Goal: Information Seeking & Learning: Check status

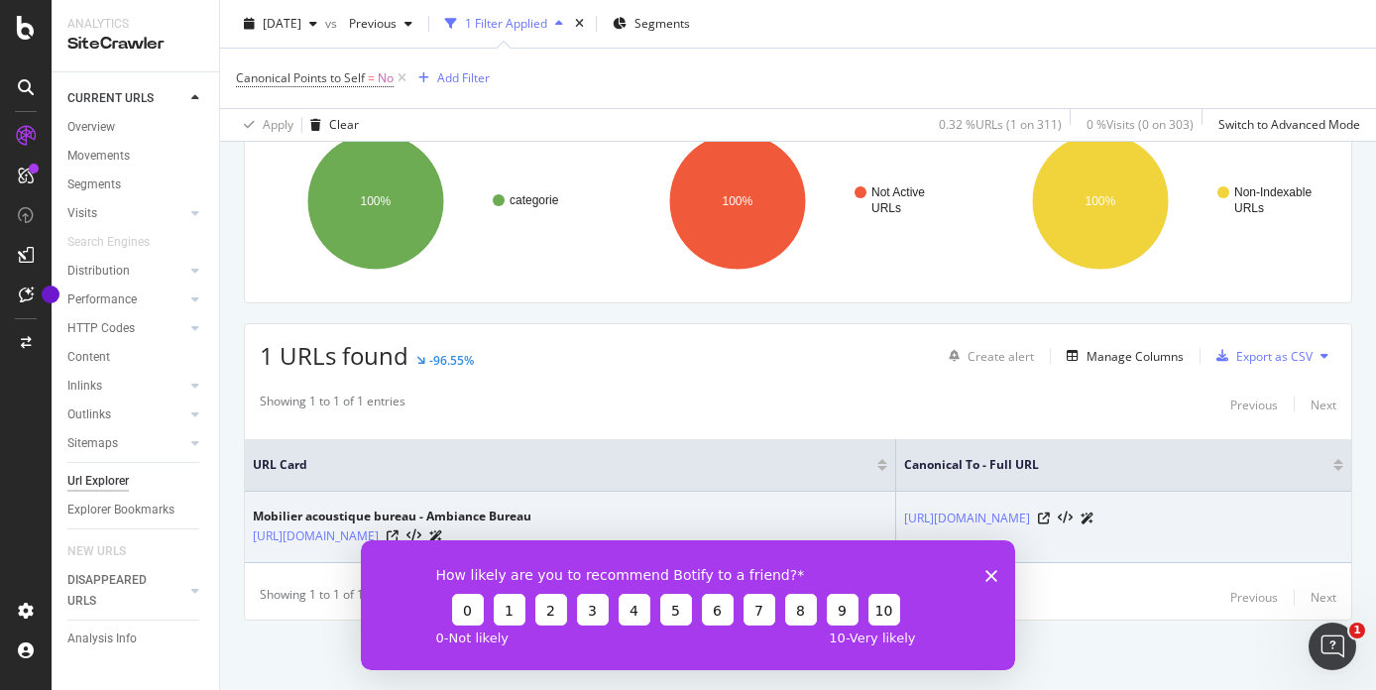
scroll to position [172, 0]
click at [379, 527] on link "[URL][DOMAIN_NAME]" at bounding box center [316, 536] width 126 height 20
click at [904, 510] on link "[URL][DOMAIN_NAME]" at bounding box center [967, 519] width 126 height 20
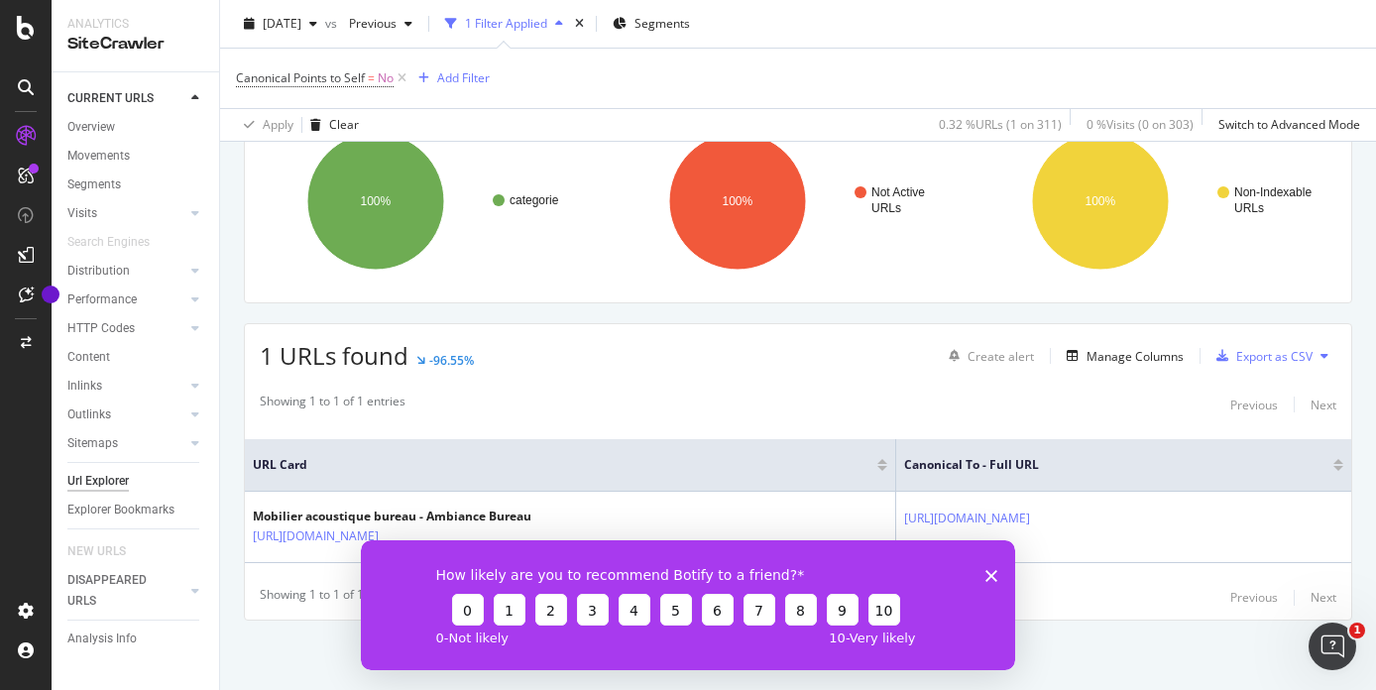
click at [990, 575] on polygon "Fermer l'enquête" at bounding box center [991, 576] width 12 height 12
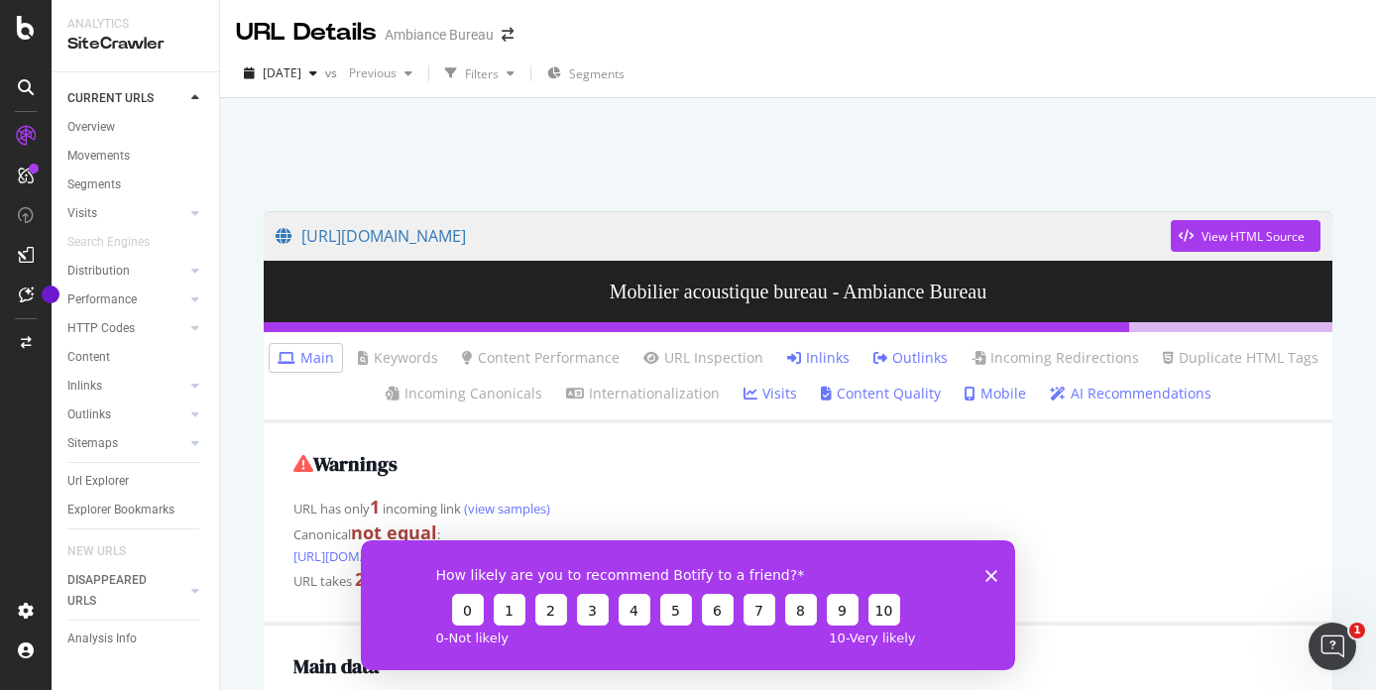
click at [985, 579] on icon "Fermer l'enquête" at bounding box center [991, 576] width 12 height 12
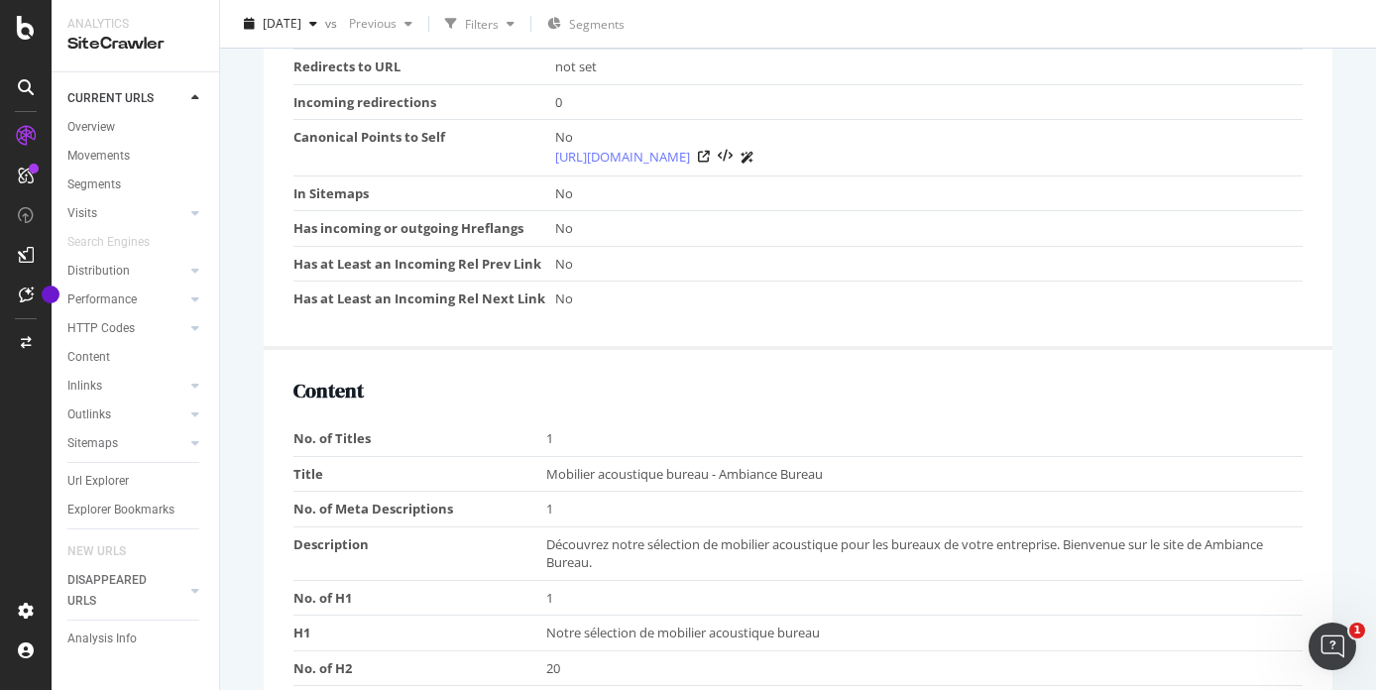
scroll to position [1007, 0]
